Goal: Transaction & Acquisition: Book appointment/travel/reservation

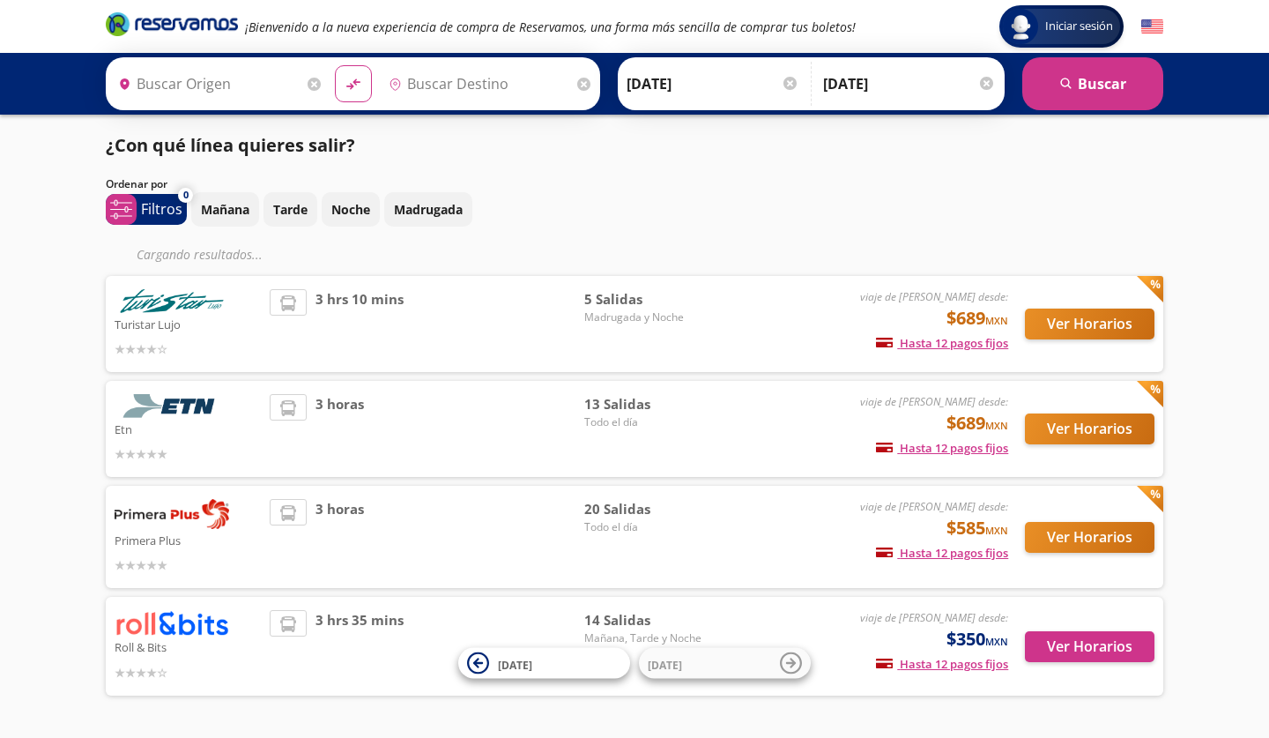
type input "[GEOGRAPHIC_DATA], [GEOGRAPHIC_DATA]"
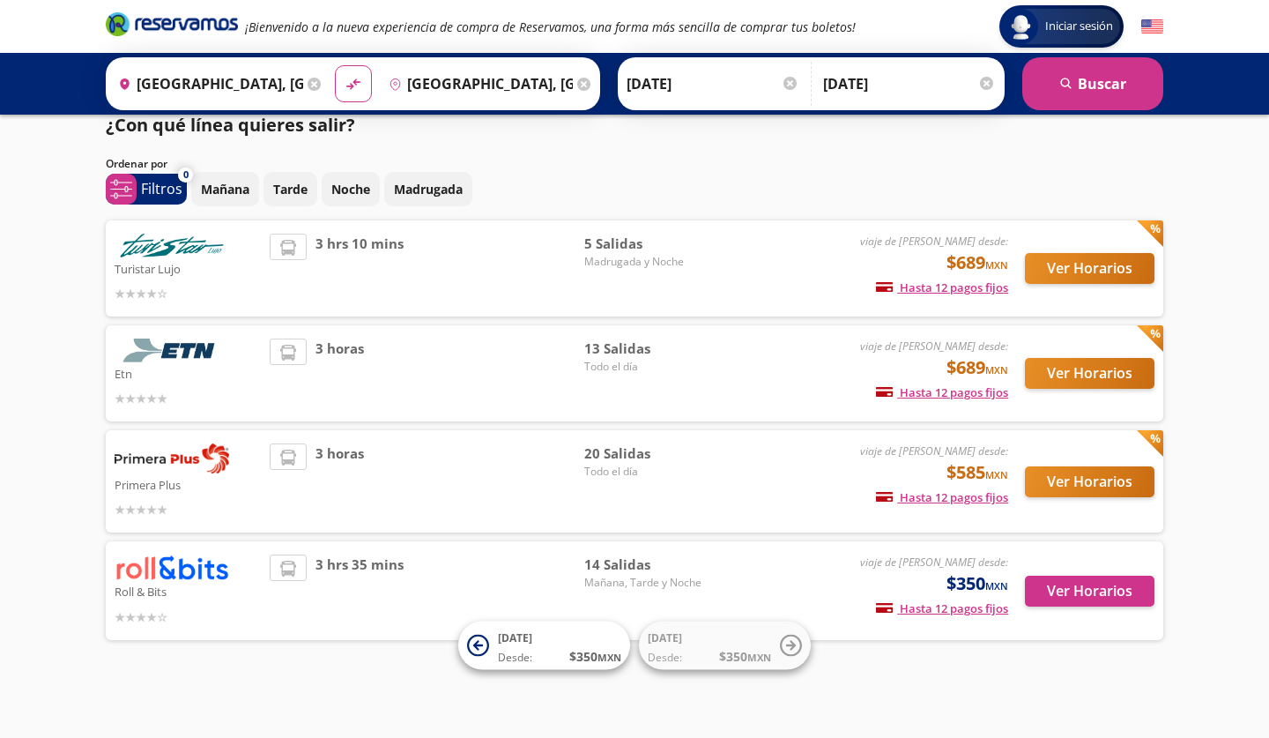
scroll to position [19, 0]
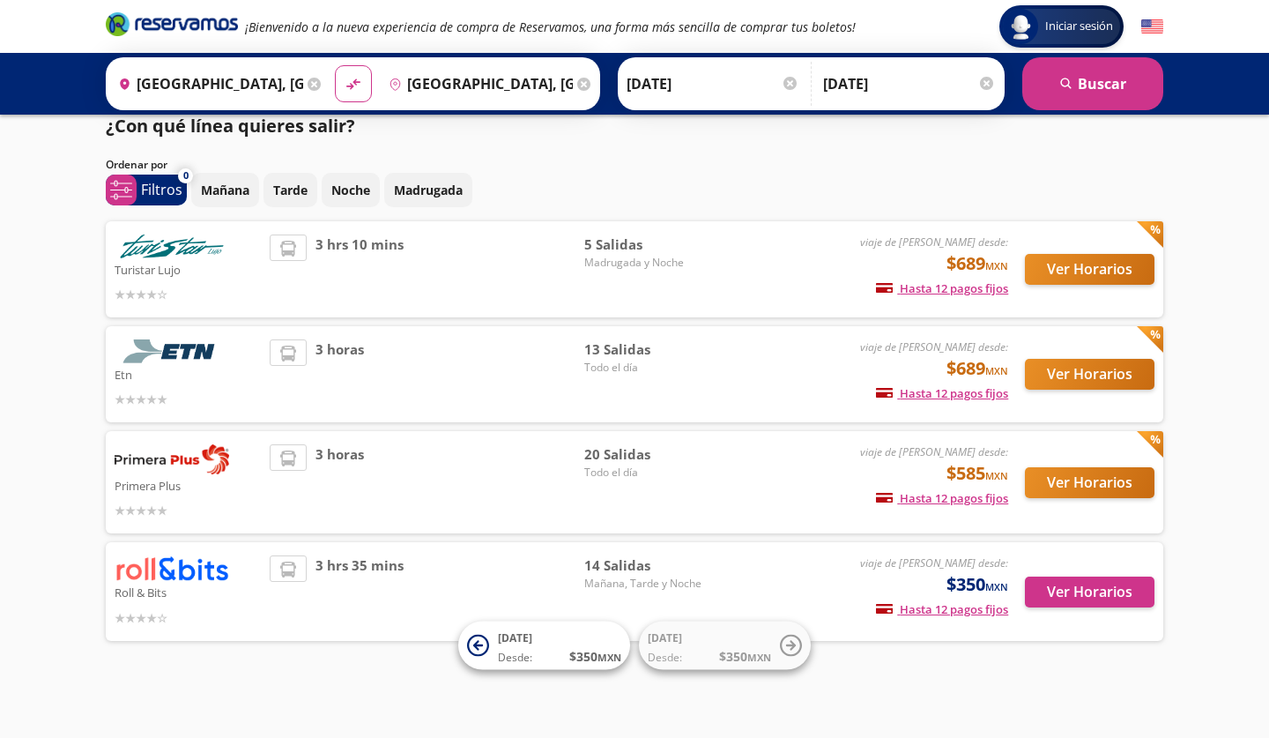
click at [1122, 477] on button "Ver Horarios" at bounding box center [1090, 482] width 130 height 31
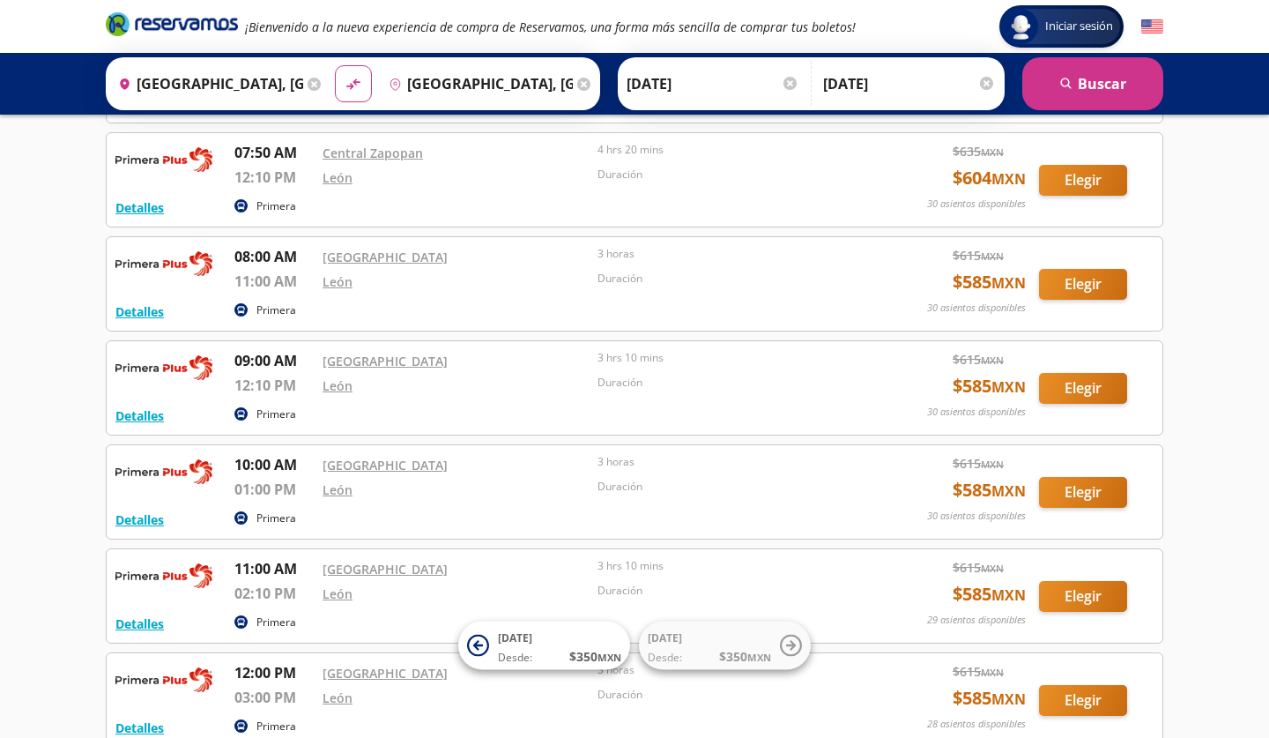
scroll to position [540, 0]
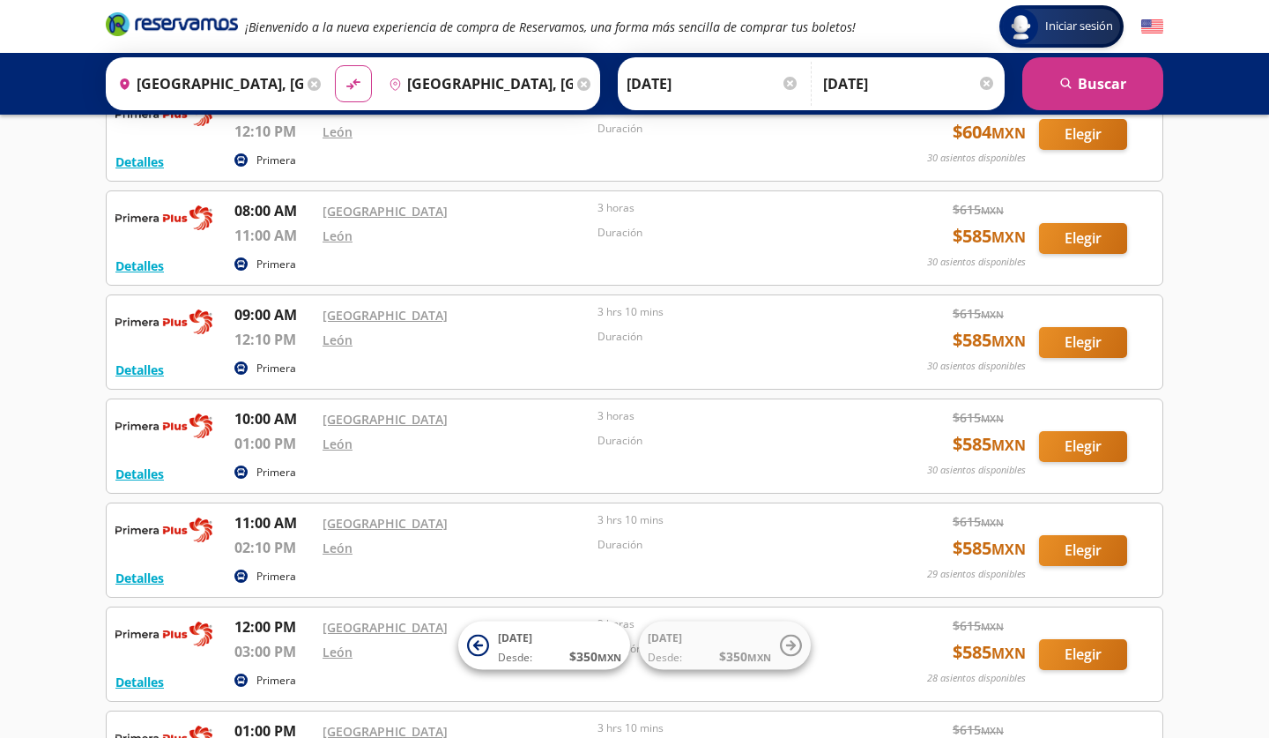
click at [1082, 341] on button "Elegir" at bounding box center [1083, 342] width 88 height 31
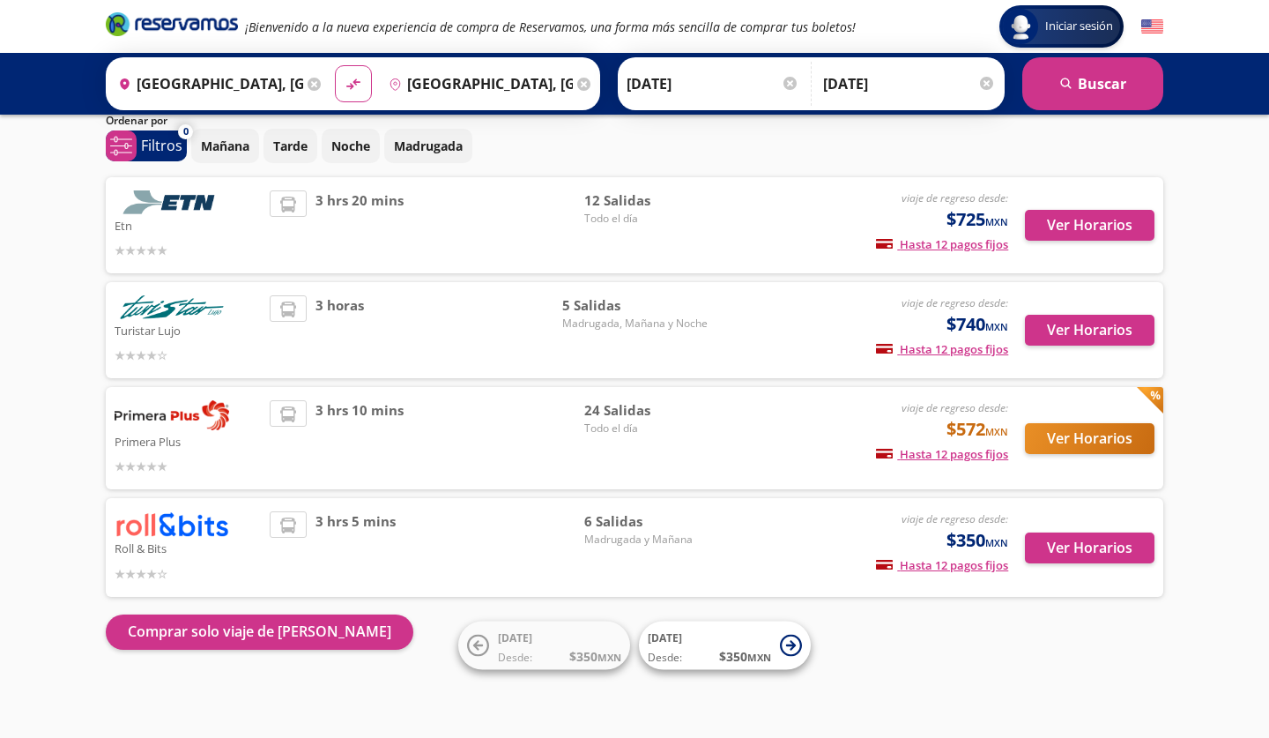
scroll to position [62, 0]
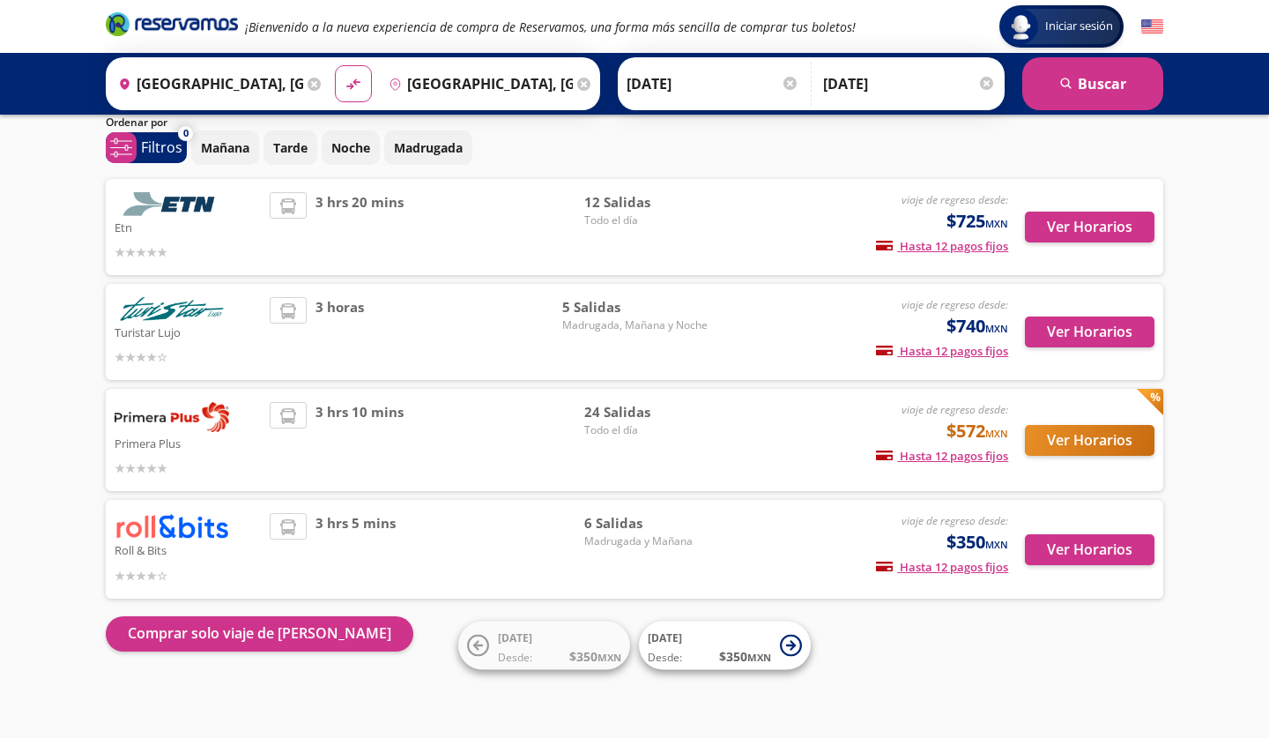
click at [1092, 441] on button "Ver Horarios" at bounding box center [1090, 440] width 130 height 31
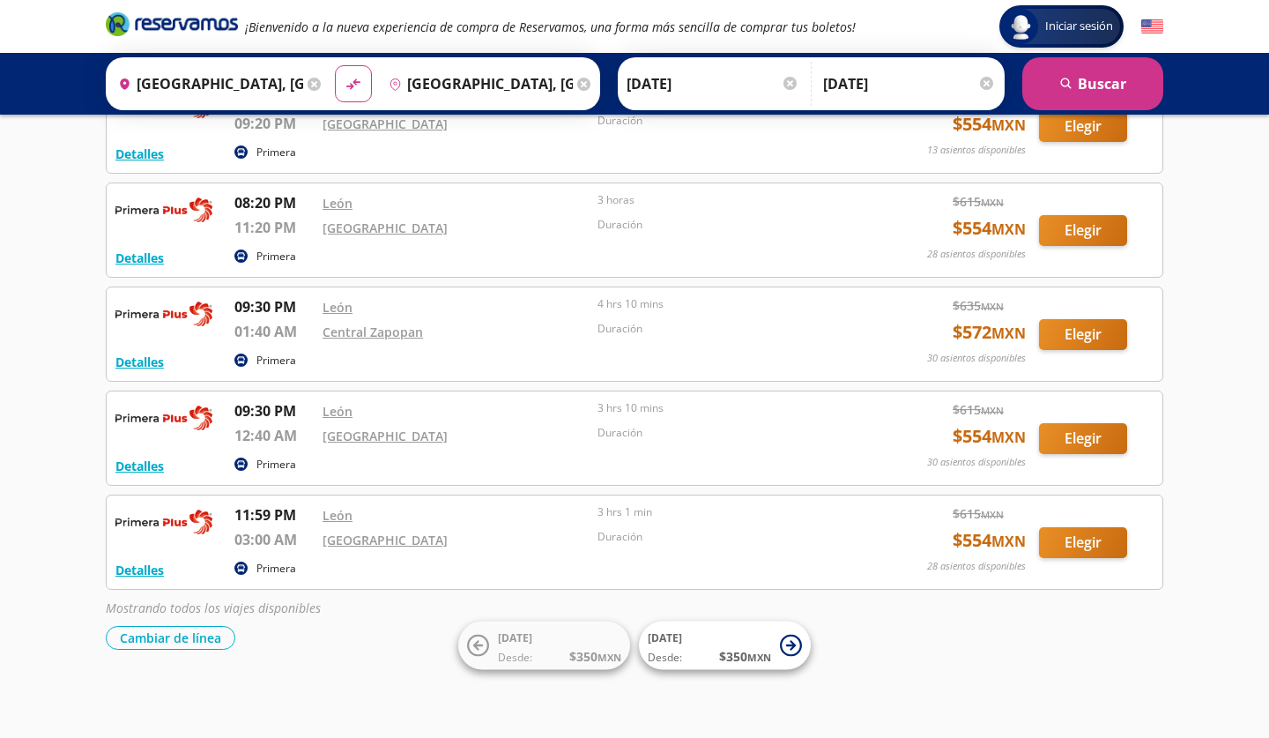
scroll to position [865, 0]
click at [1084, 440] on button "Elegir" at bounding box center [1083, 438] width 88 height 31
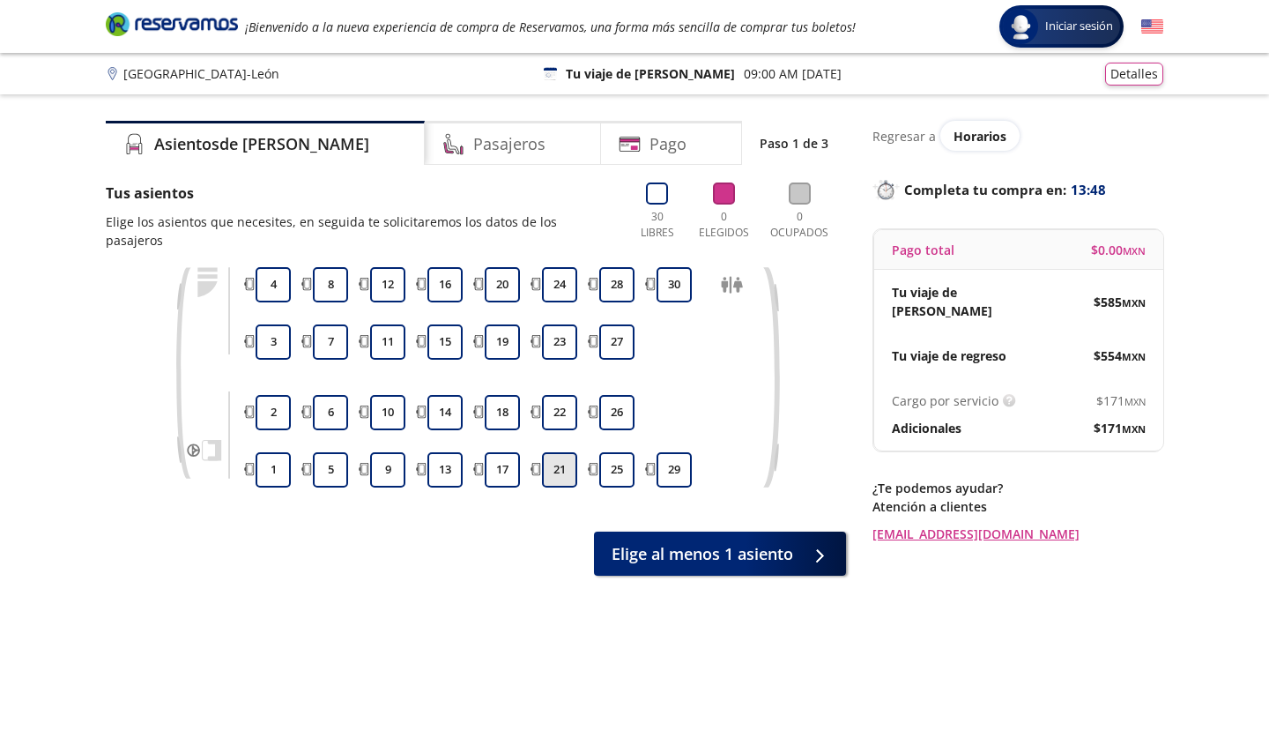
click at [565, 452] on button "21" at bounding box center [559, 469] width 35 height 35
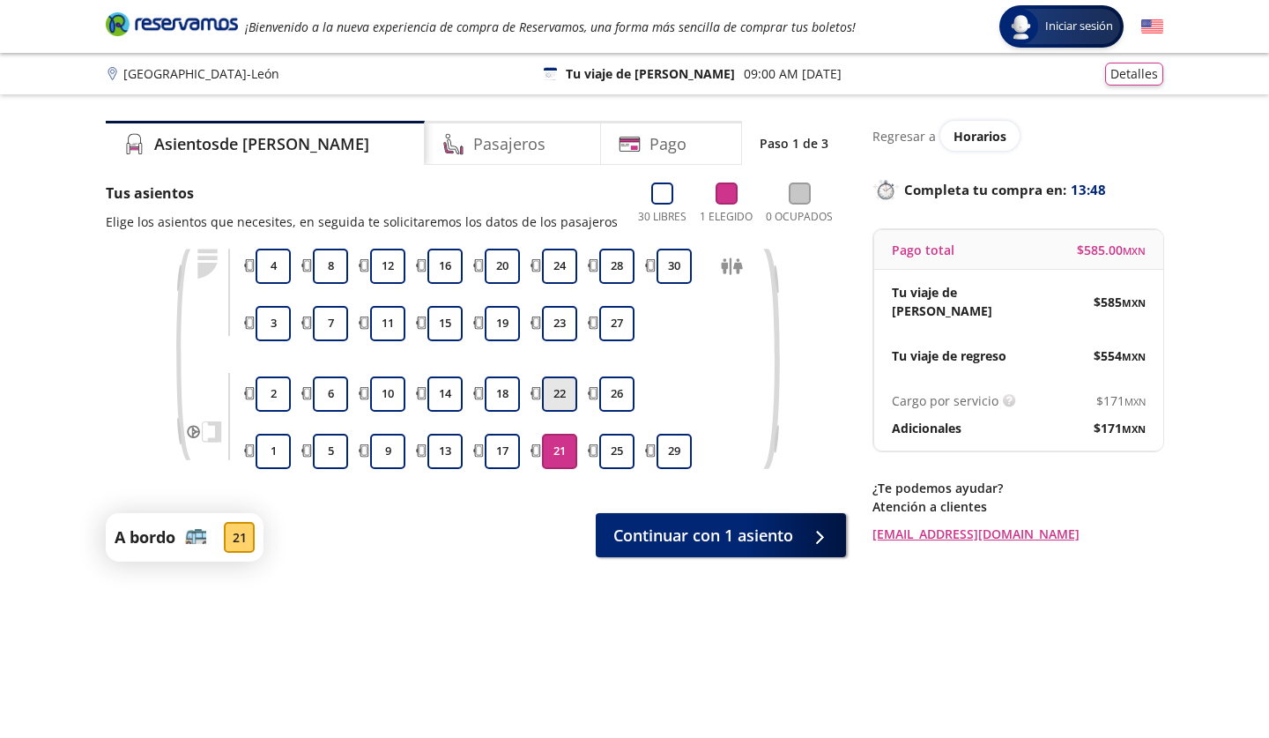
click at [563, 391] on button "22" at bounding box center [559, 393] width 35 height 35
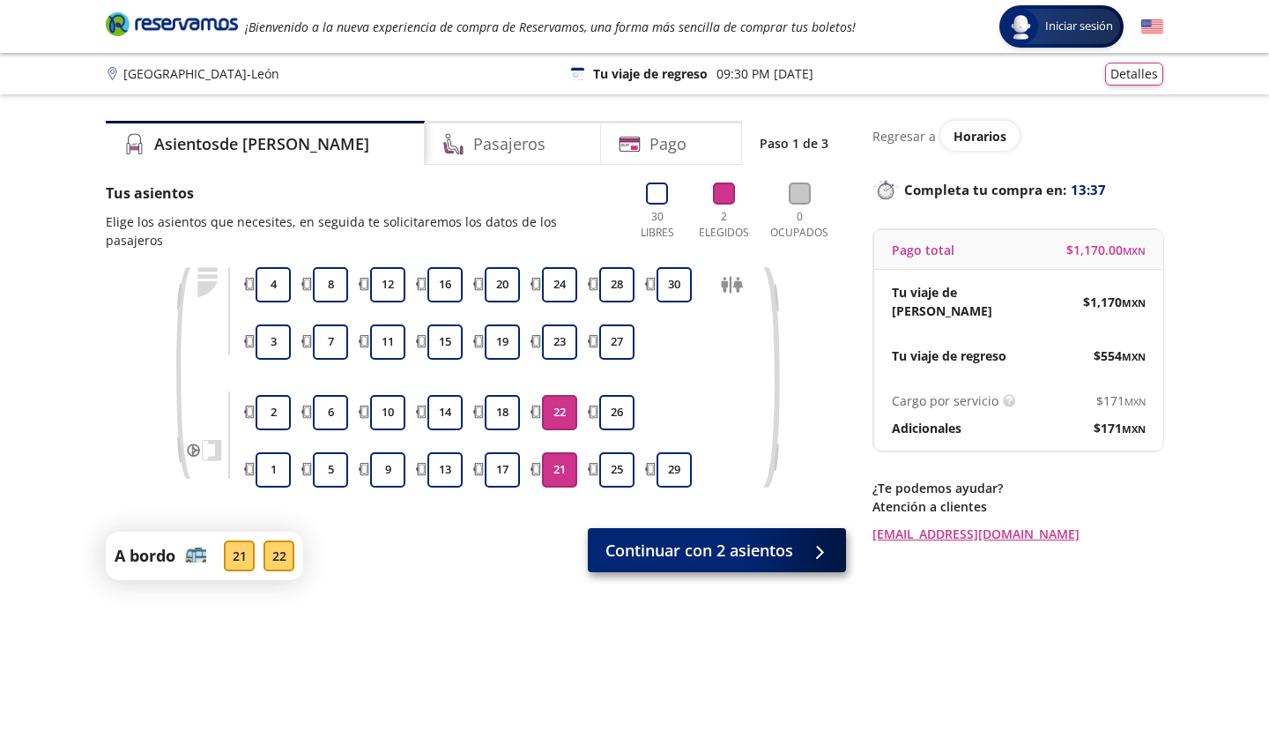
click at [687, 539] on span "Continuar con 2 asientos" at bounding box center [699, 551] width 188 height 24
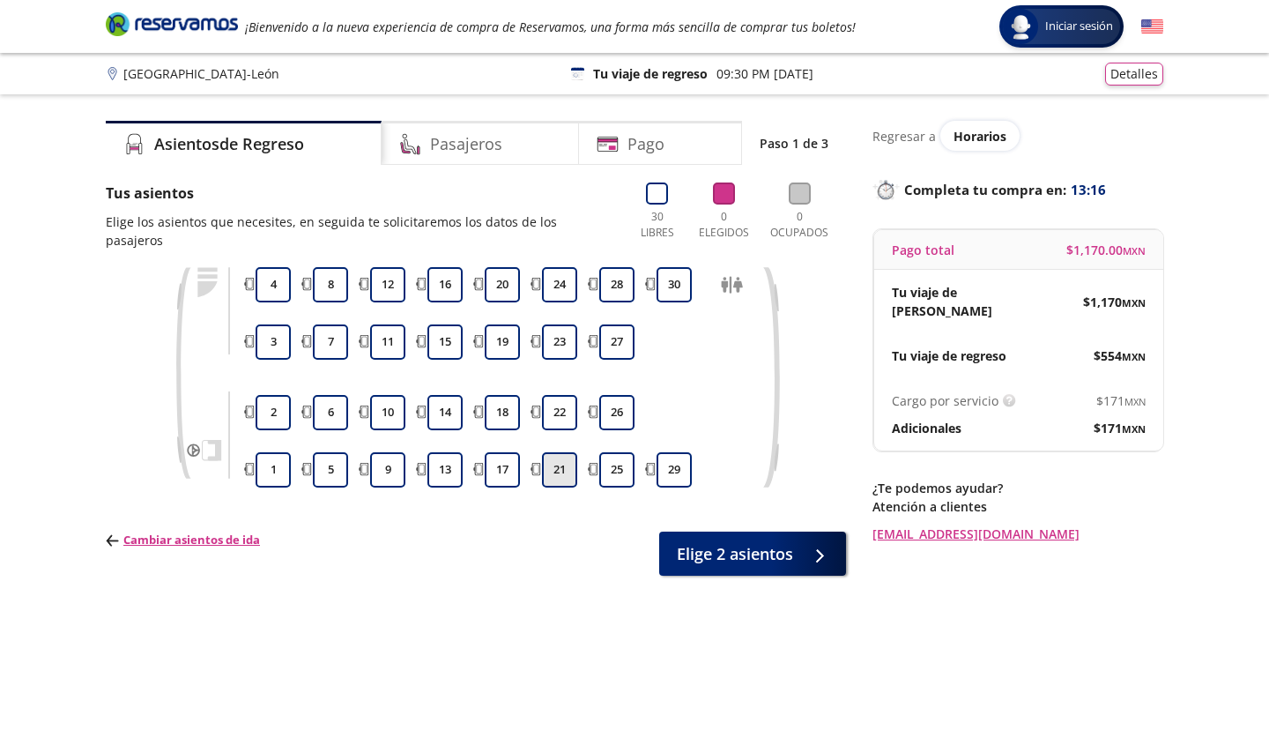
click at [554, 455] on button "21" at bounding box center [559, 469] width 35 height 35
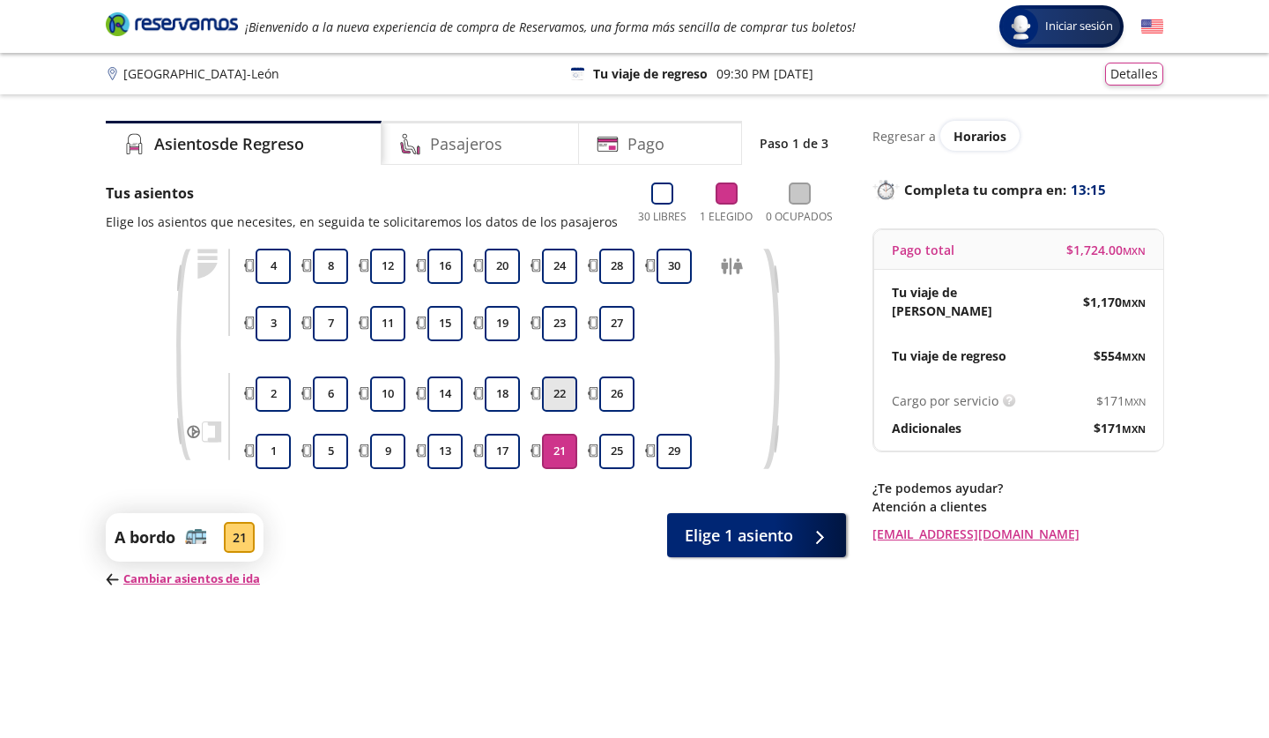
click at [553, 406] on button "22" at bounding box center [559, 393] width 35 height 35
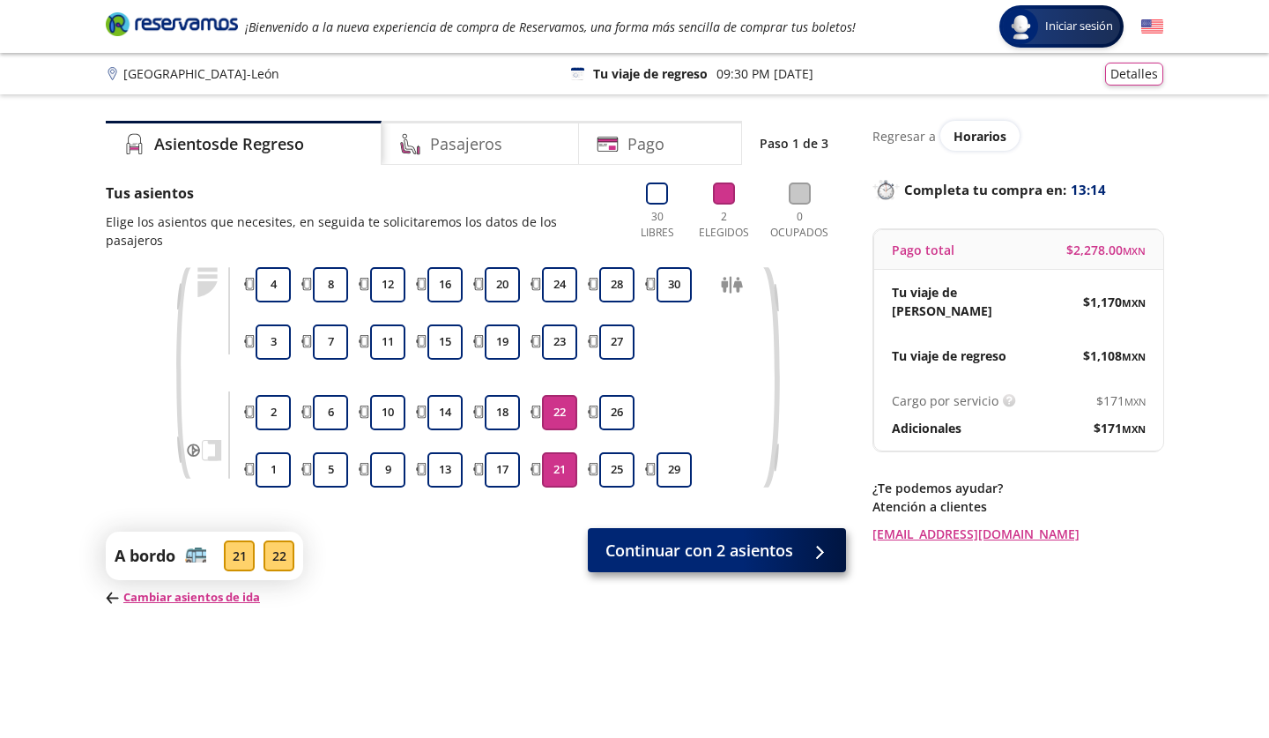
click at [724, 539] on span "Continuar con 2 asientos" at bounding box center [699, 551] width 188 height 24
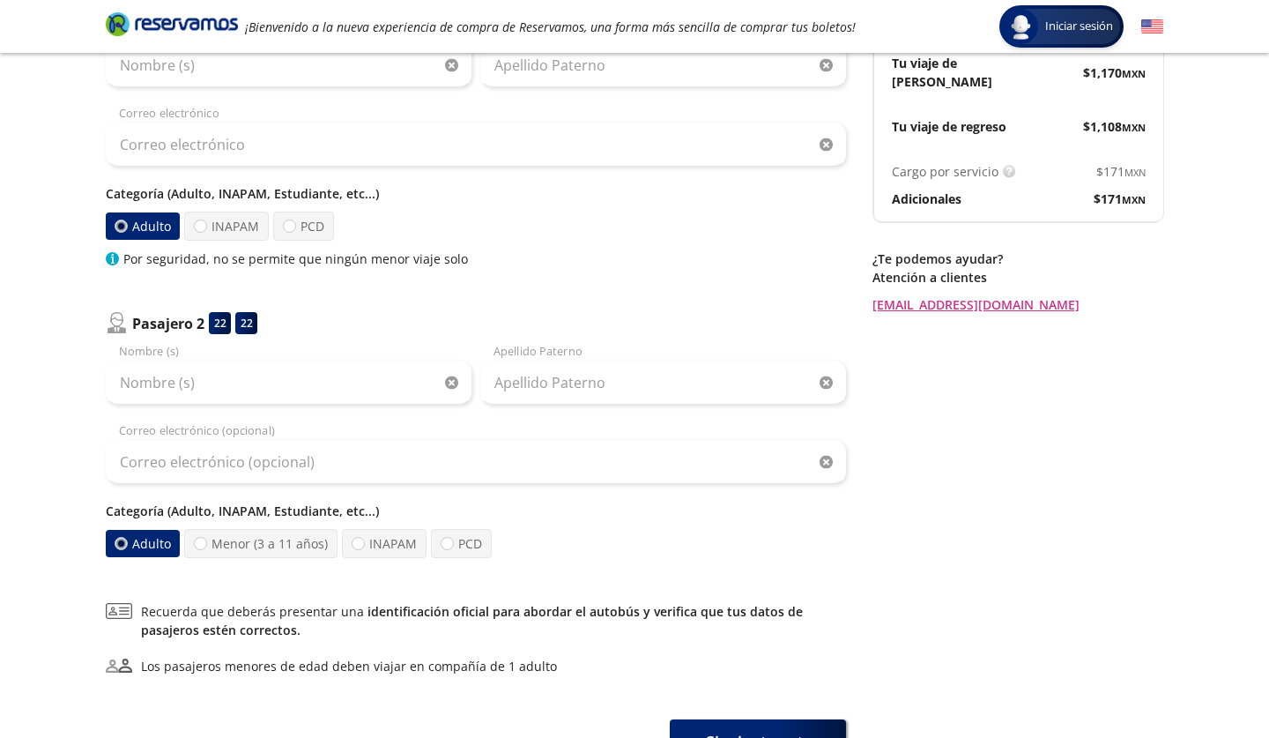
scroll to position [235, 0]
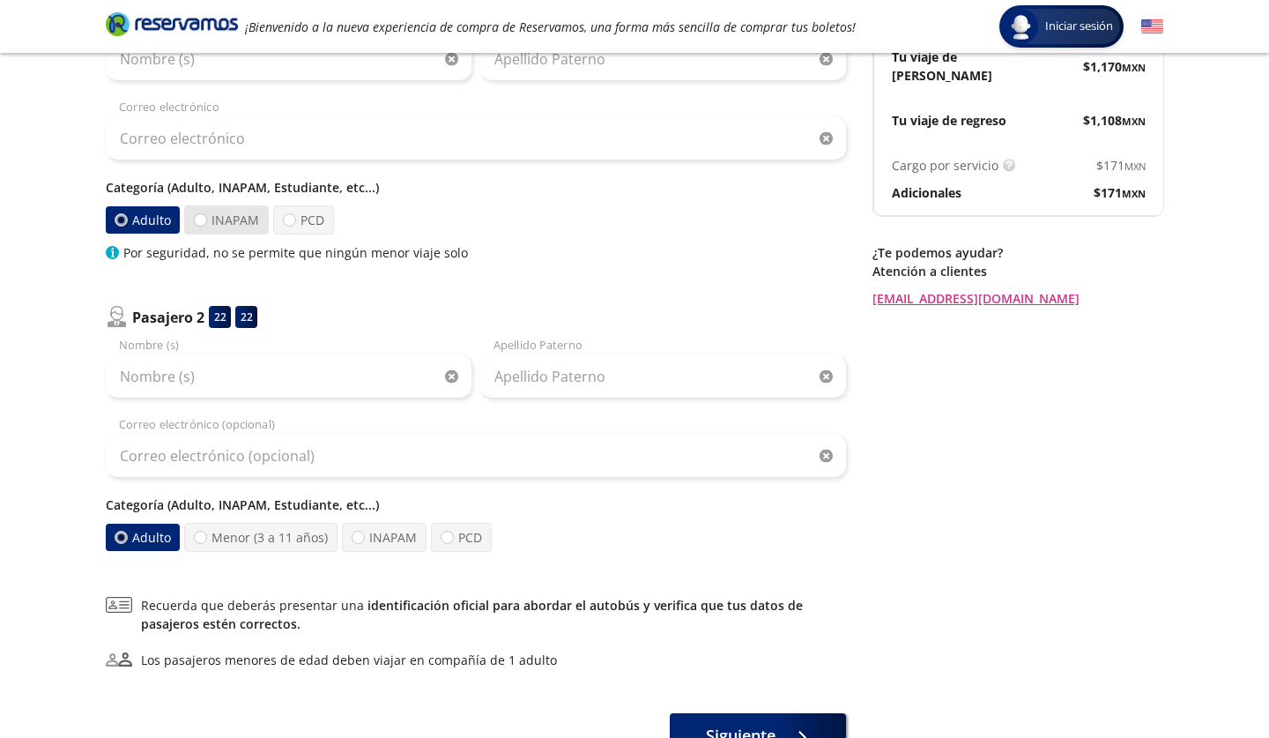
click at [206, 216] on label "INAPAM" at bounding box center [226, 219] width 85 height 29
click at [206, 216] on input "INAPAM" at bounding box center [200, 219] width 11 height 11
radio input "true"
click at [130, 220] on label "Adulto" at bounding box center [143, 219] width 77 height 29
click at [128, 220] on input "Adulto" at bounding box center [121, 220] width 12 height 12
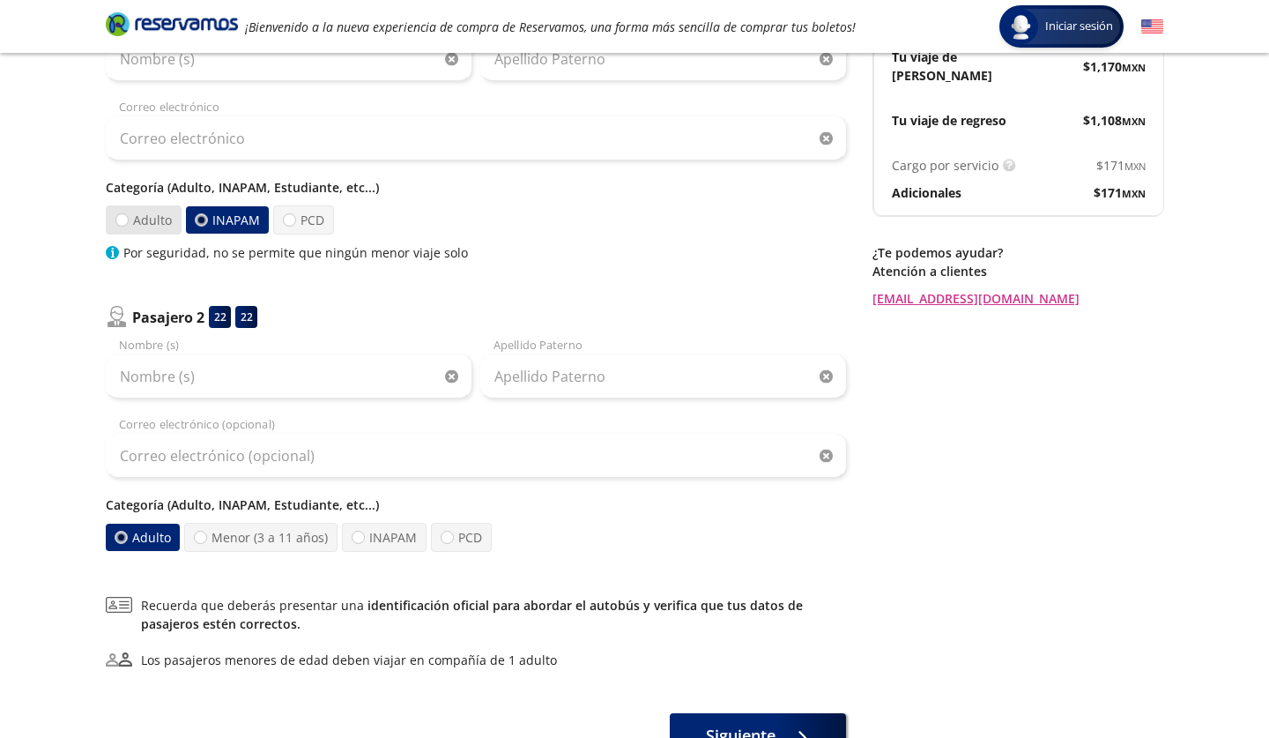
radio input "true"
radio input "false"
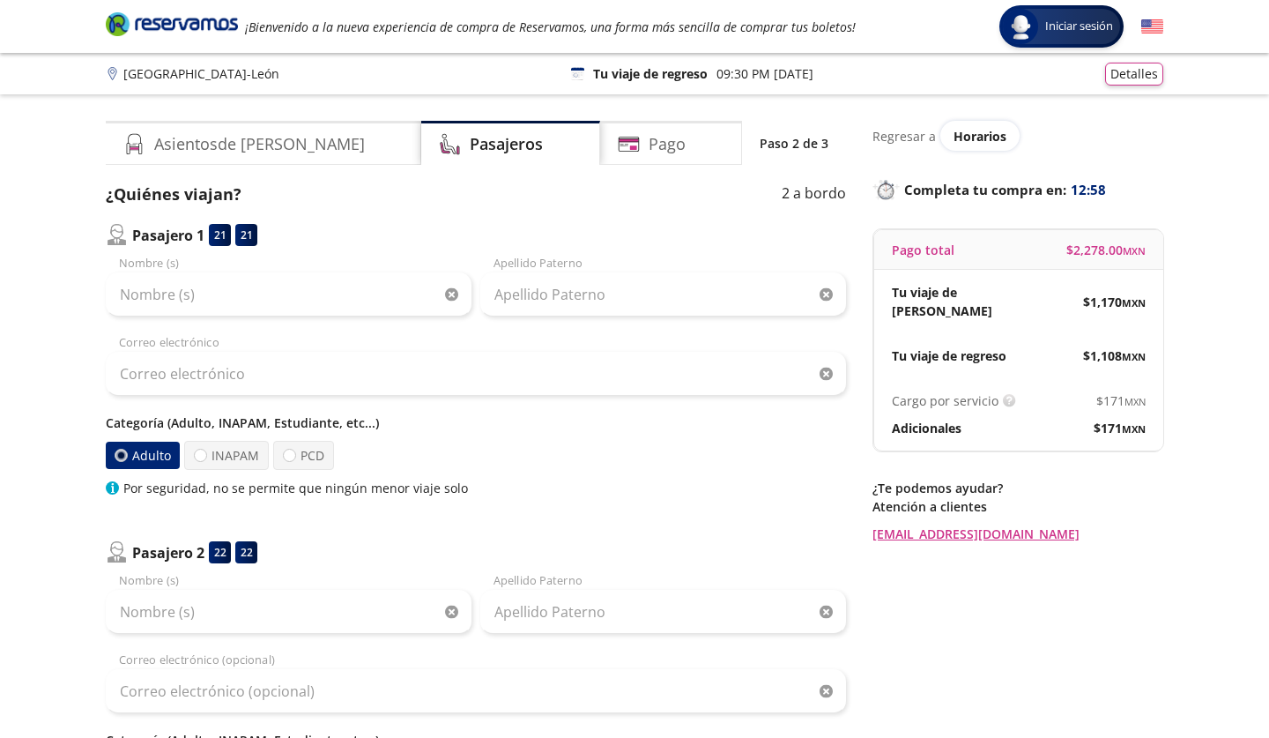
scroll to position [0, 0]
click at [649, 146] on h4 "Pago" at bounding box center [667, 144] width 37 height 24
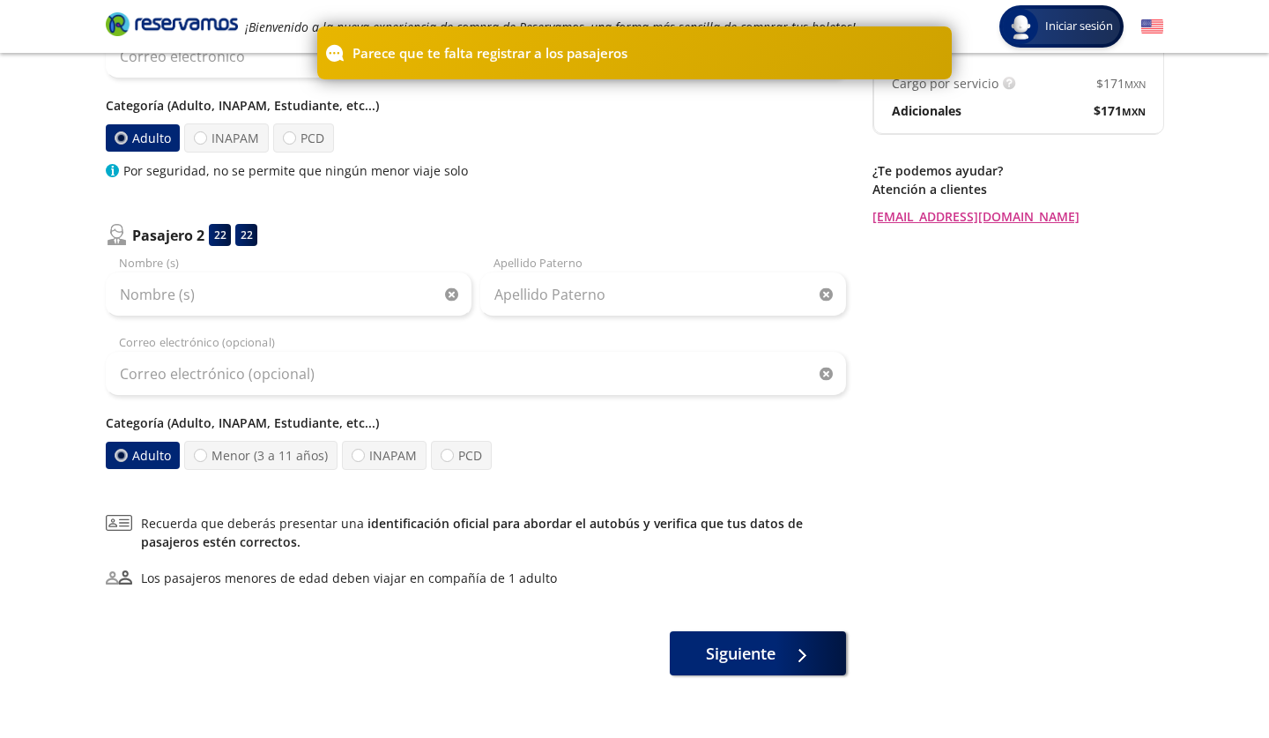
click at [723, 652] on span "Siguiente" at bounding box center [741, 654] width 70 height 24
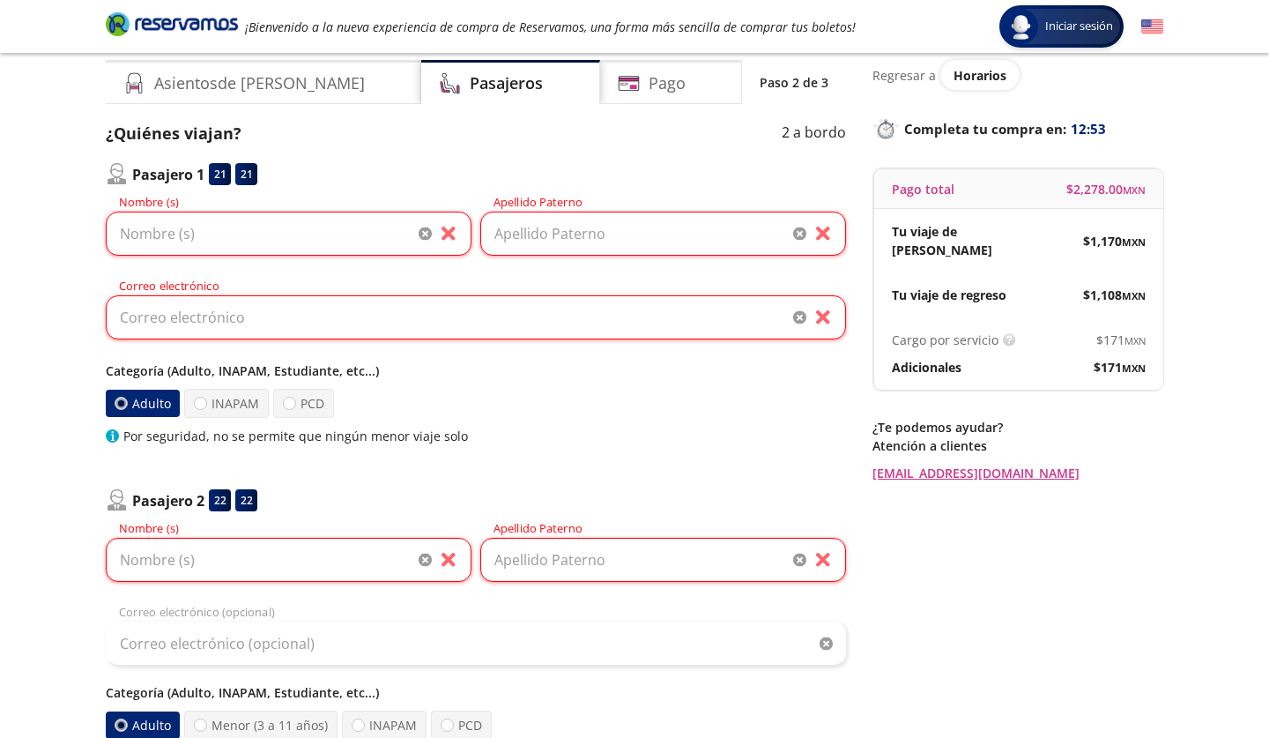
scroll to position [57, 0]
